Goal: Entertainment & Leisure: Consume media (video, audio)

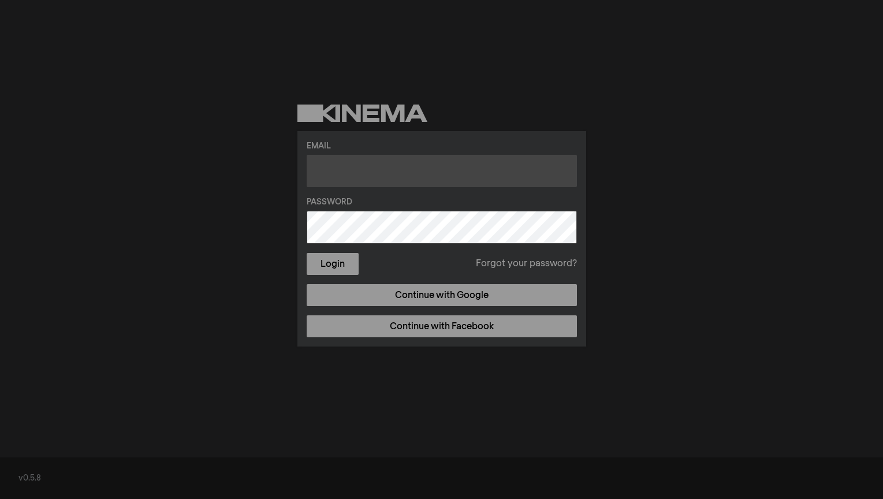
click at [391, 164] on input "text" at bounding box center [442, 171] width 270 height 32
type input "[EMAIL_ADDRESS][DOMAIN_NAME]"
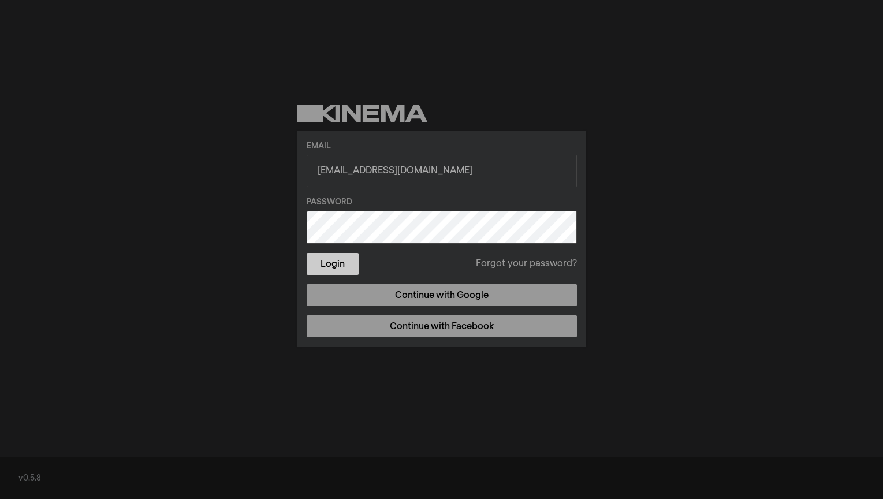
click at [334, 260] on button "Login" at bounding box center [333, 264] width 52 height 22
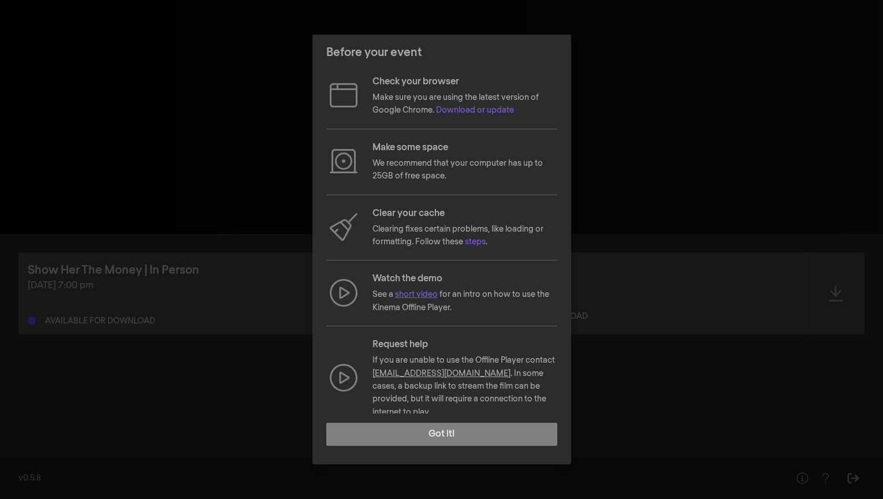
click at [409, 298] on link "short video" at bounding box center [416, 294] width 43 height 8
click at [473, 446] on footer "Got it!" at bounding box center [441, 438] width 259 height 51
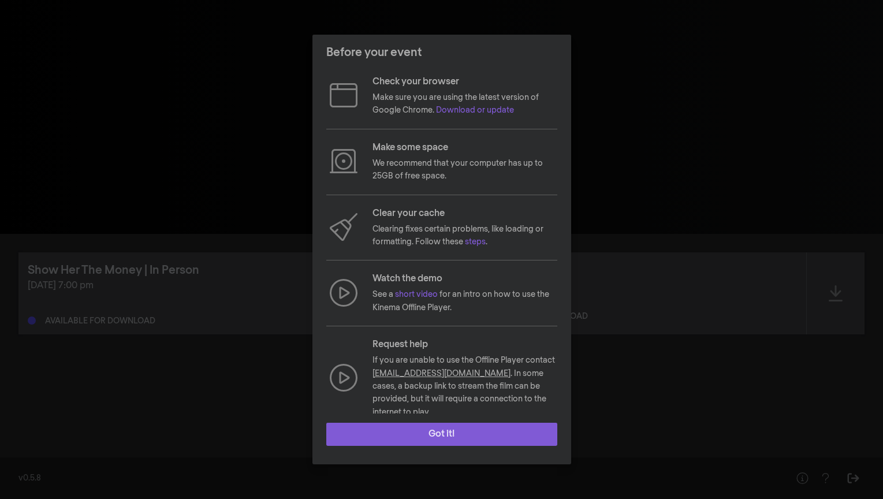
click at [471, 438] on button "Got it!" at bounding box center [441, 434] width 231 height 23
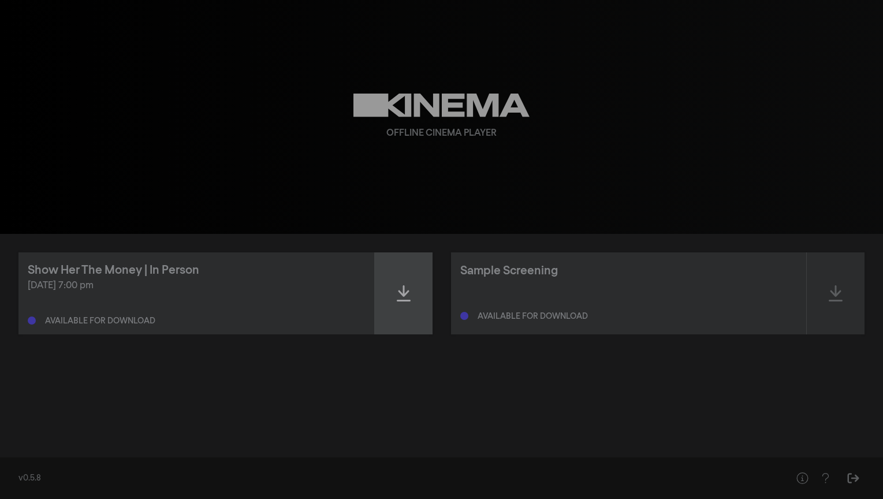
click at [405, 295] on icon at bounding box center [404, 293] width 14 height 18
click at [498, 62] on div "Offline Cinema Player" at bounding box center [442, 117] width 416 height 234
click at [530, 273] on div "Sample Screening" at bounding box center [509, 270] width 98 height 17
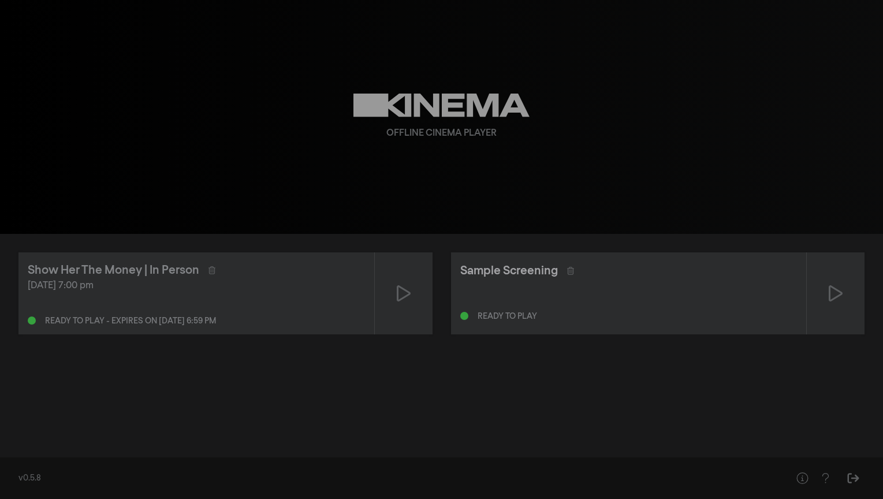
click at [543, 270] on div "Sample Screening" at bounding box center [509, 270] width 98 height 17
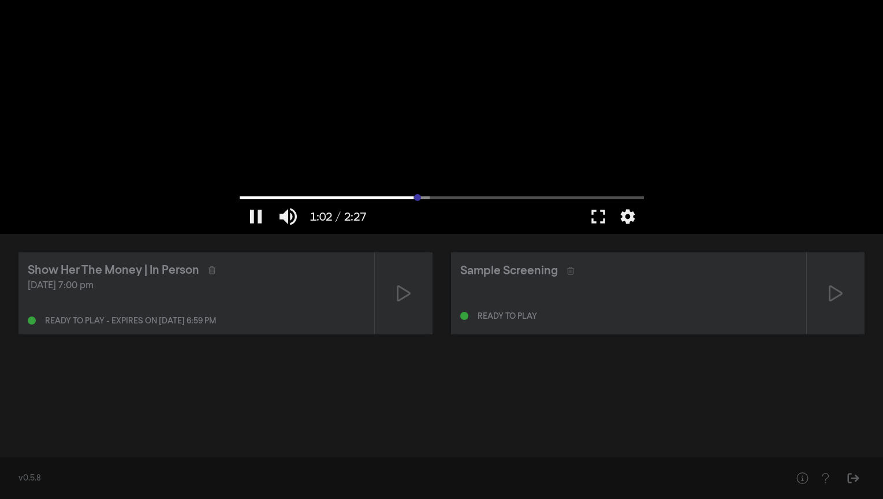
drag, startPoint x: 351, startPoint y: 196, endPoint x: 416, endPoint y: 195, distance: 65.3
click at [417, 195] on input "Seek" at bounding box center [442, 197] width 404 height 7
drag, startPoint x: 416, startPoint y: 195, endPoint x: 464, endPoint y: 193, distance: 47.9
click at [464, 194] on input "Seek" at bounding box center [442, 197] width 404 height 7
type input "112.085538085938"
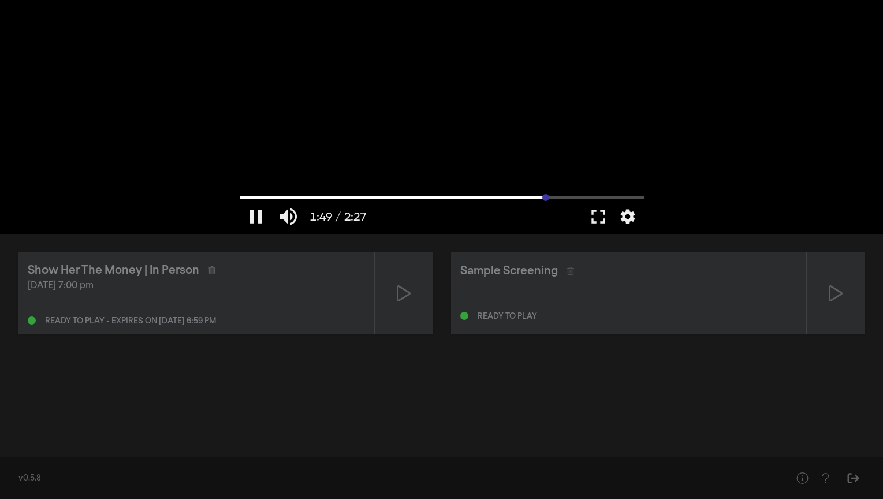
drag, startPoint x: 469, startPoint y: 193, endPoint x: 545, endPoint y: 188, distance: 75.3
click at [545, 188] on div "pause 1:49 / 2:27 volume_up fullscreen settings closed_caption Captions Off set…" at bounding box center [442, 117] width 416 height 234
click at [255, 220] on button "pause" at bounding box center [256, 216] width 32 height 35
